Goal: Information Seeking & Learning: Learn about a topic

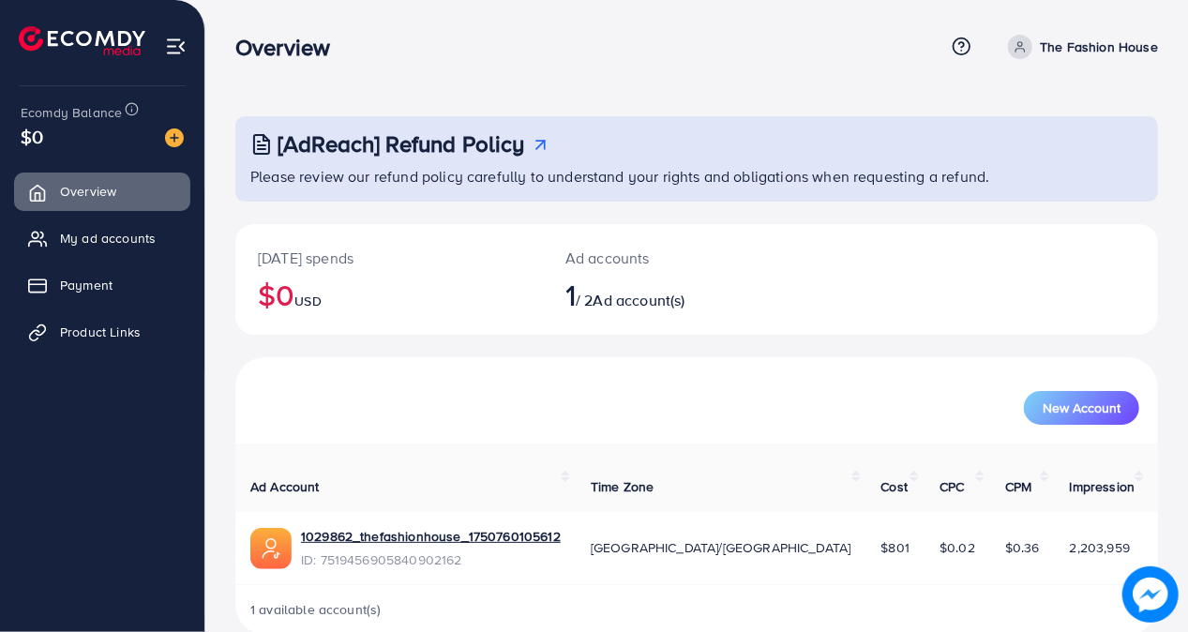
scroll to position [13, 0]
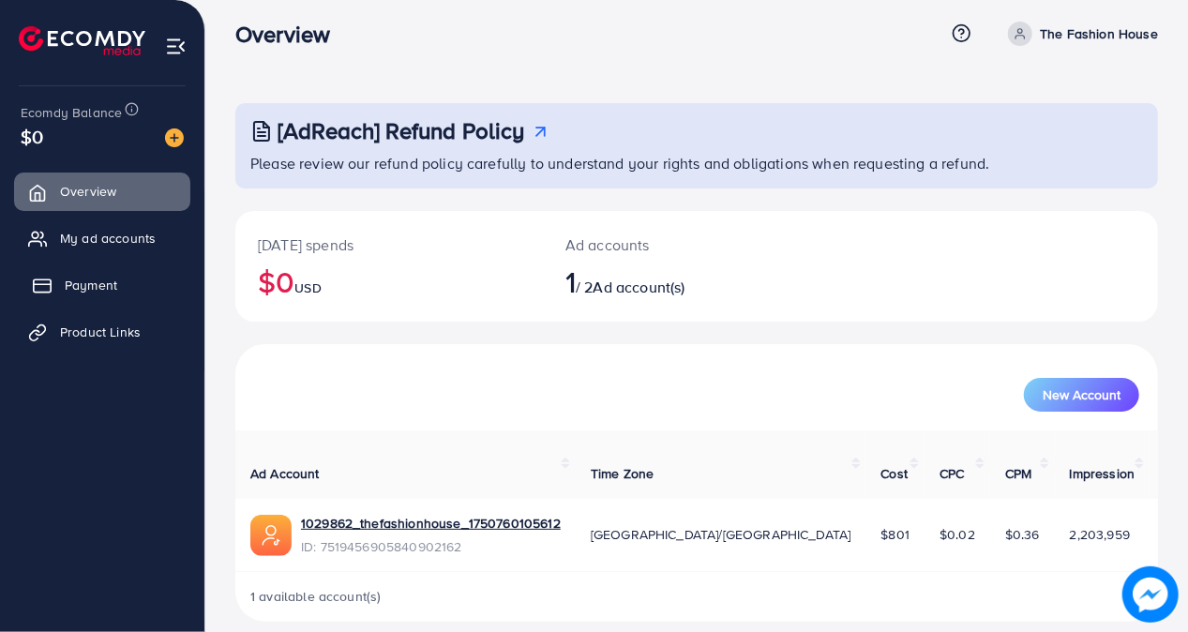
click at [69, 284] on span "Payment" at bounding box center [91, 285] width 53 height 19
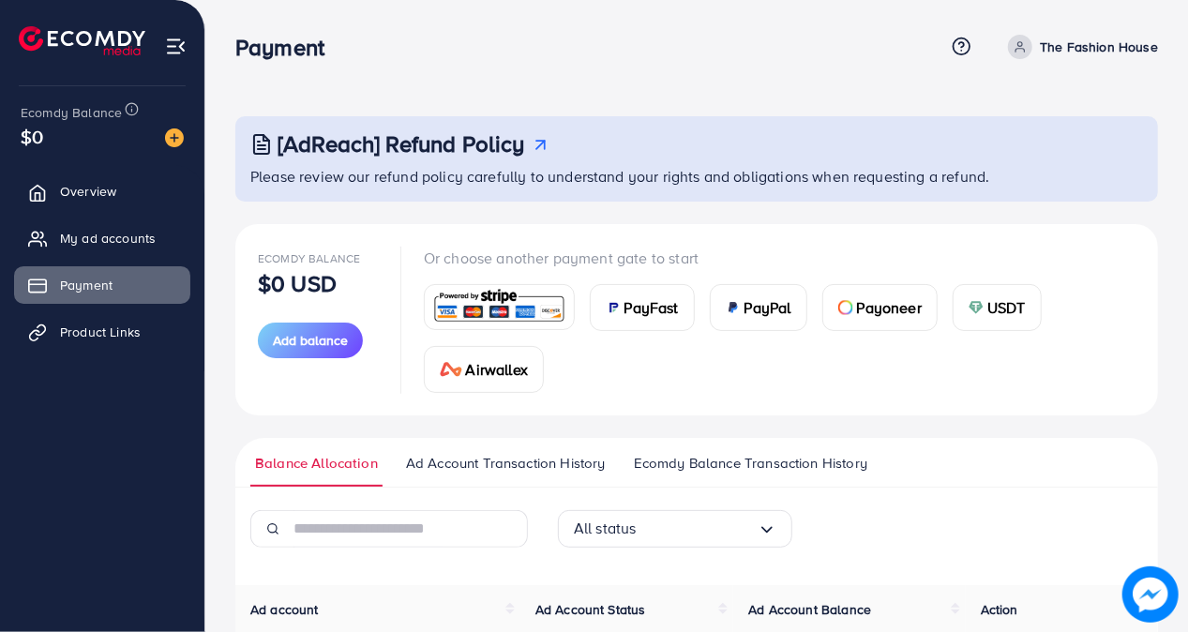
click at [207, 93] on div "[AdReach] Refund Policy Please review our refund policy carefully to understand…" at bounding box center [696, 422] width 983 height 845
click at [209, 119] on div "[AdReach] Refund Policy Please review our refund policy carefully to understand…" at bounding box center [696, 422] width 983 height 845
click at [215, 131] on div "[AdReach] Refund Policy Please review our refund policy carefully to understand…" at bounding box center [696, 422] width 983 height 845
click at [233, 149] on div "[AdReach] Refund Policy Please review our refund policy carefully to understand…" at bounding box center [696, 422] width 983 height 845
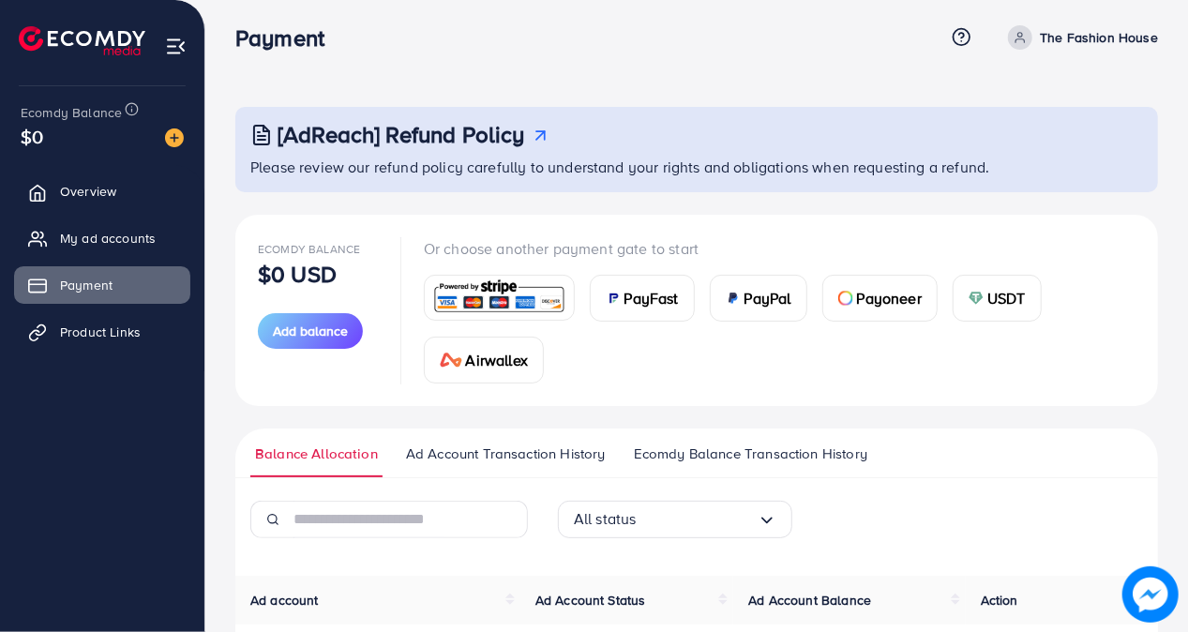
scroll to position [8, 0]
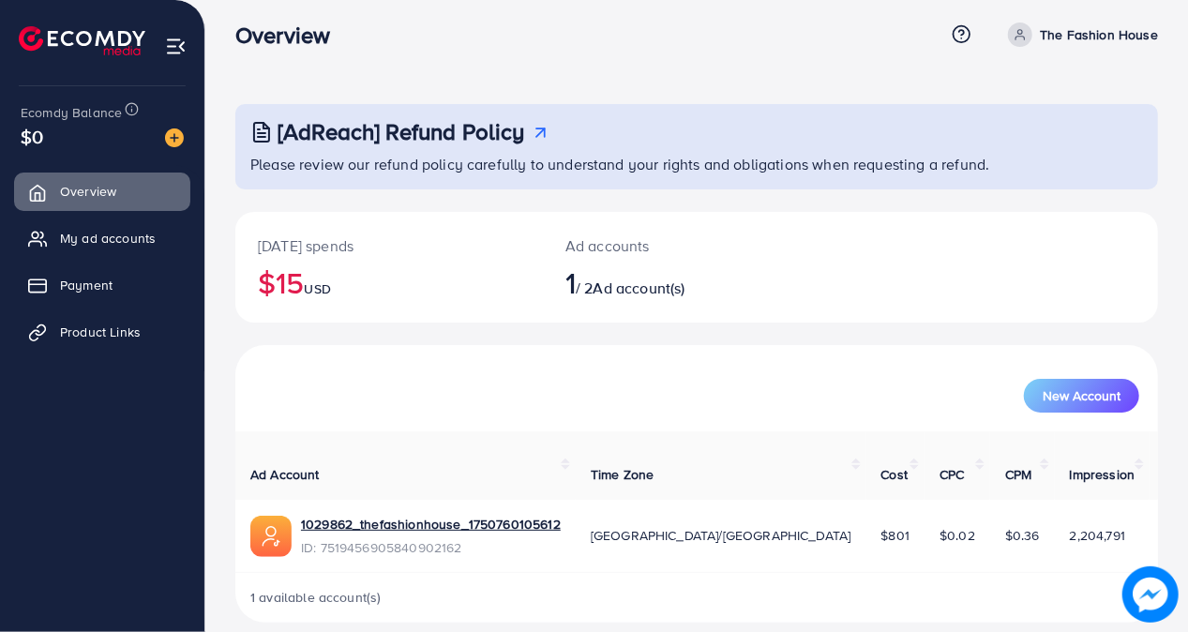
scroll to position [13, 0]
click at [1120, 26] on p "The Fashion House" at bounding box center [1099, 34] width 118 height 23
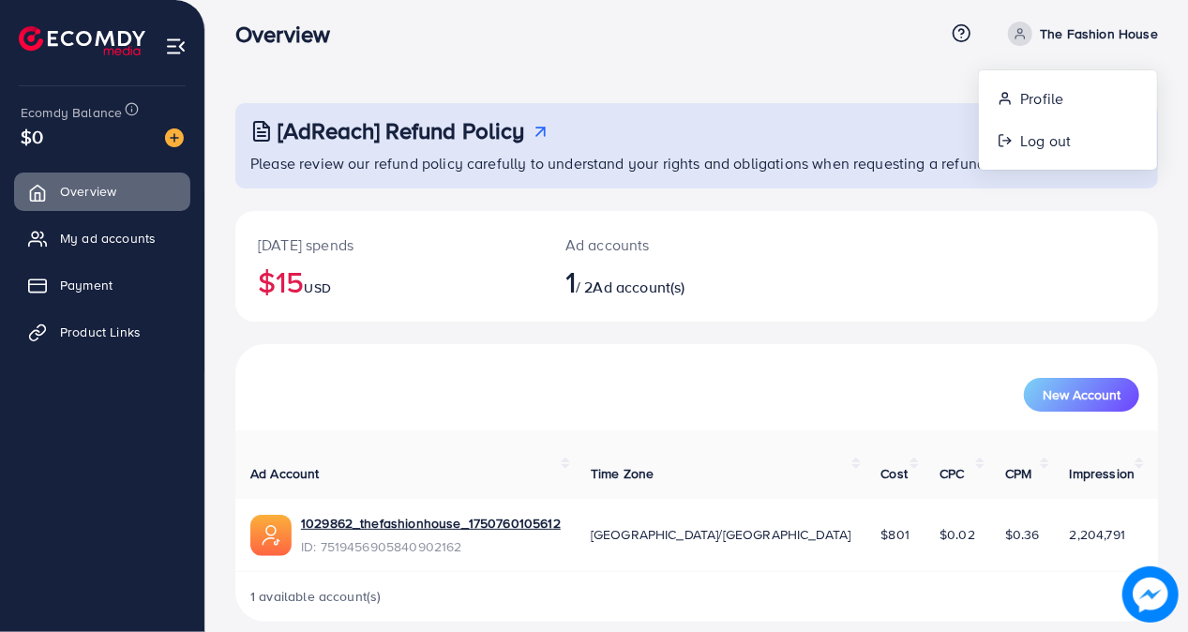
click at [826, 252] on div "Today's spends $15 USD Ad accounts 1 / 2 Ad account(s)" at bounding box center [696, 266] width 923 height 111
